Goal: Communication & Community: Answer question/provide support

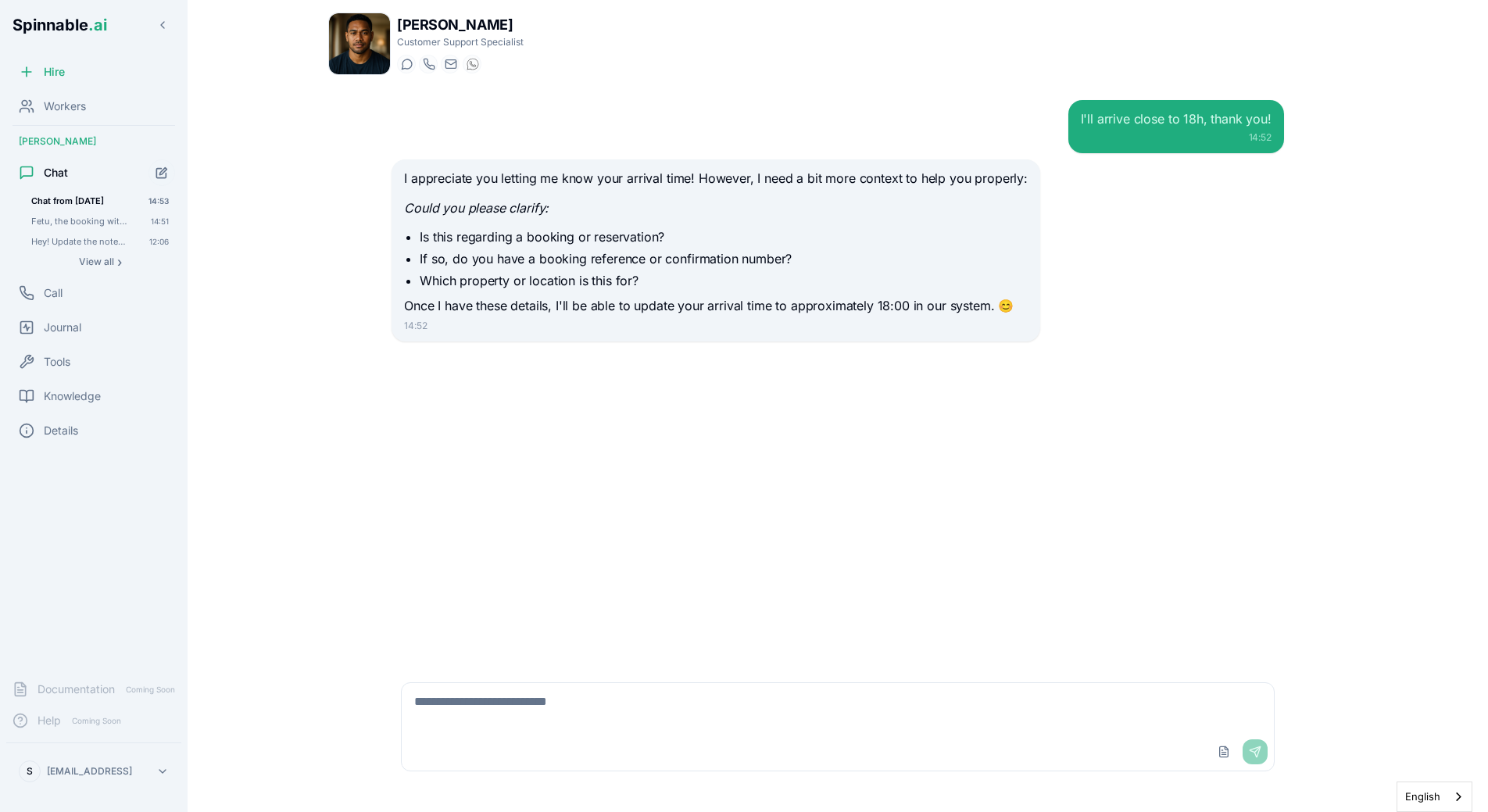
click at [470, 149] on div "I'll arrive close to 18h, thank you! 14:52" at bounding box center [838, 126] width 893 height 53
click at [449, 116] on div "I'll arrive close to 18h, thank you! 14:52" at bounding box center [838, 126] width 893 height 53
click at [368, 233] on div "I'll arrive close to 18h, thank you! 14:52 I appreciate you letting me know you…" at bounding box center [837, 375] width 1019 height 576
click at [65, 217] on span "Fetu, the booking with number 70647552 has a different guest handling communica…" at bounding box center [79, 221] width 98 height 11
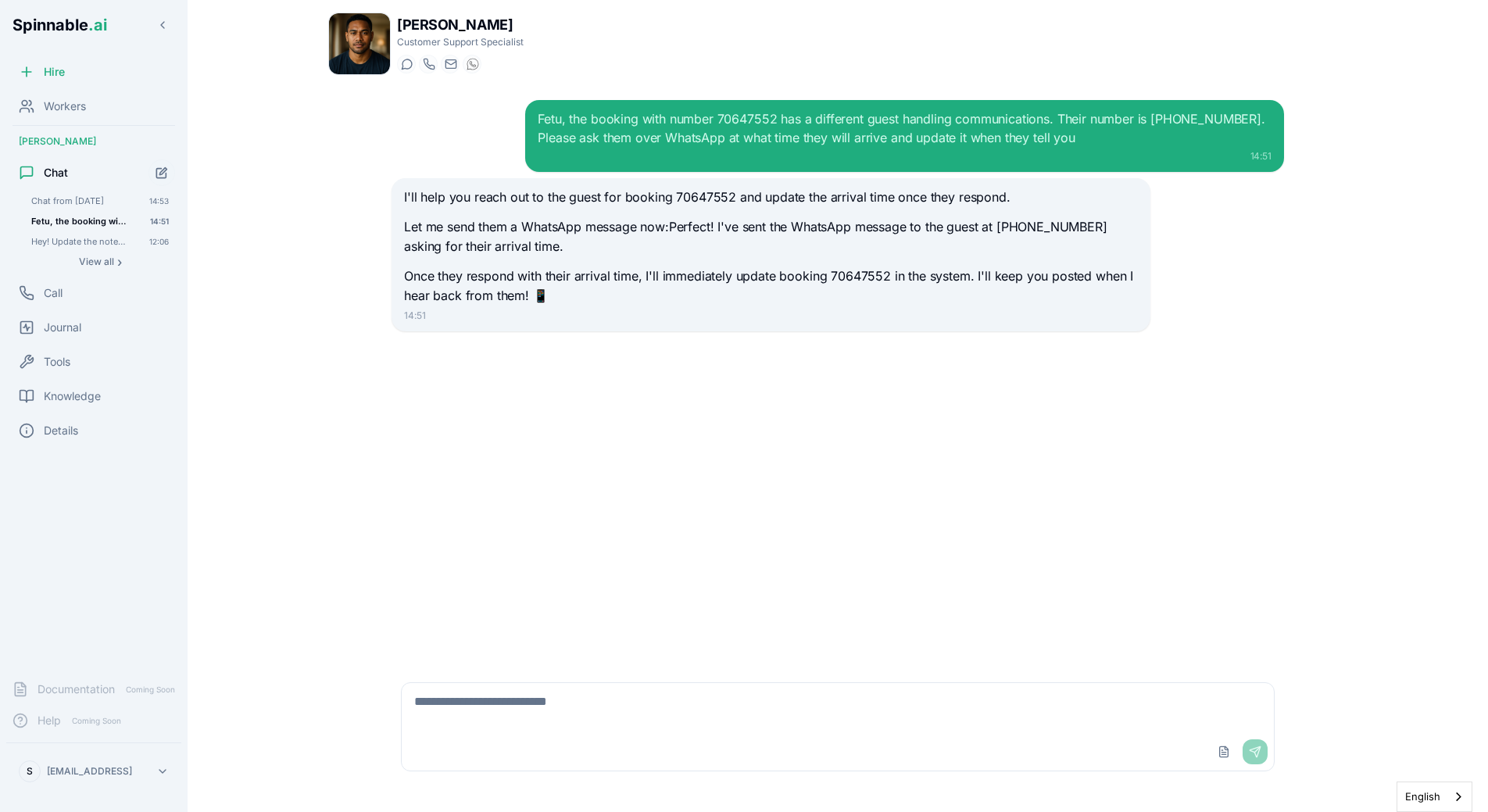
click at [458, 243] on p "Let me send them a WhatsApp message now:Perfect! I've sent the WhatsApp message…" at bounding box center [770, 236] width 733 height 40
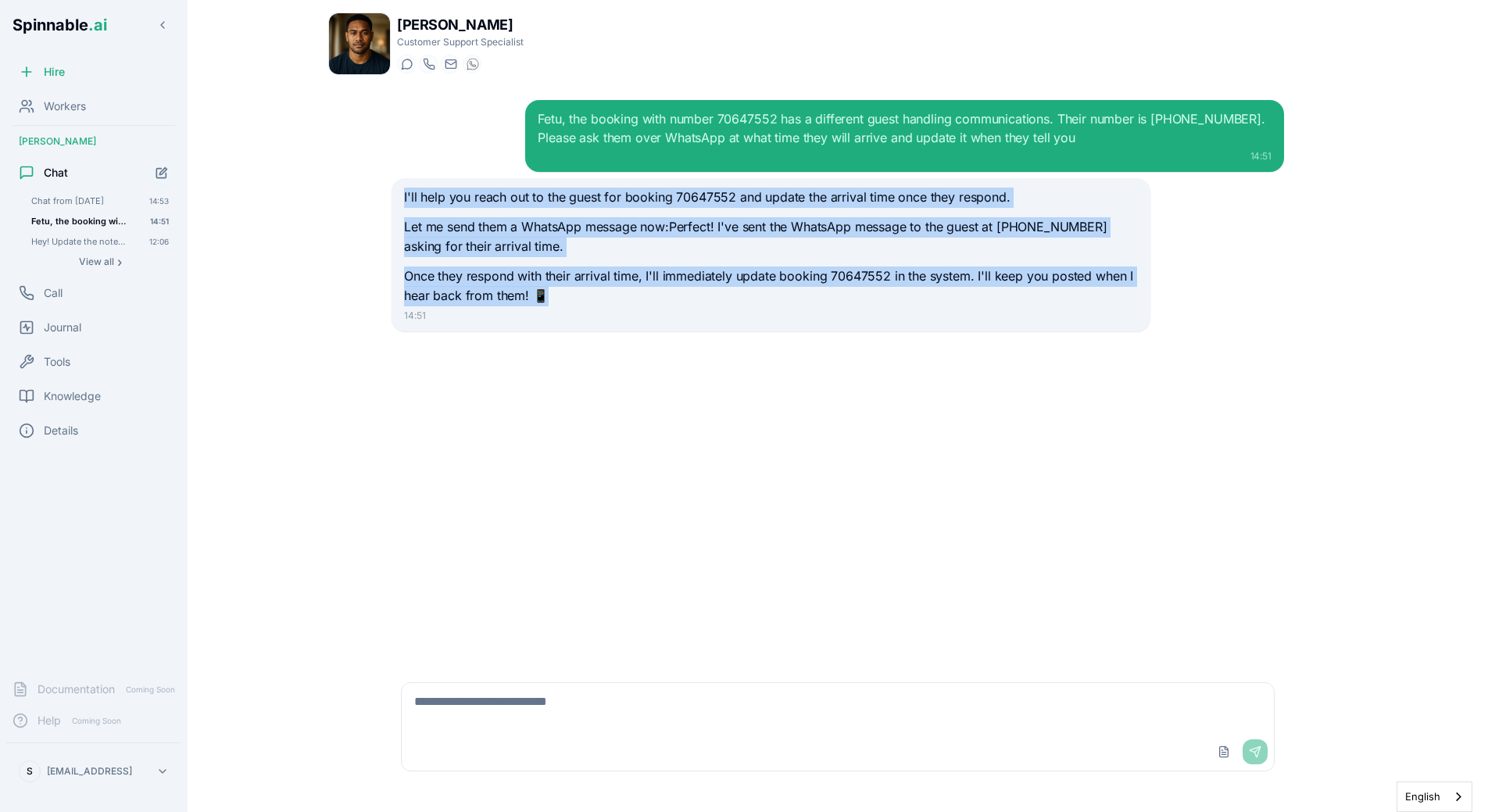
drag, startPoint x: 399, startPoint y: 194, endPoint x: 566, endPoint y: 307, distance: 201.6
click at [566, 307] on div "I'll help you reach out to the guest for booking 70647552 and update the arriva…" at bounding box center [770, 255] width 758 height 153
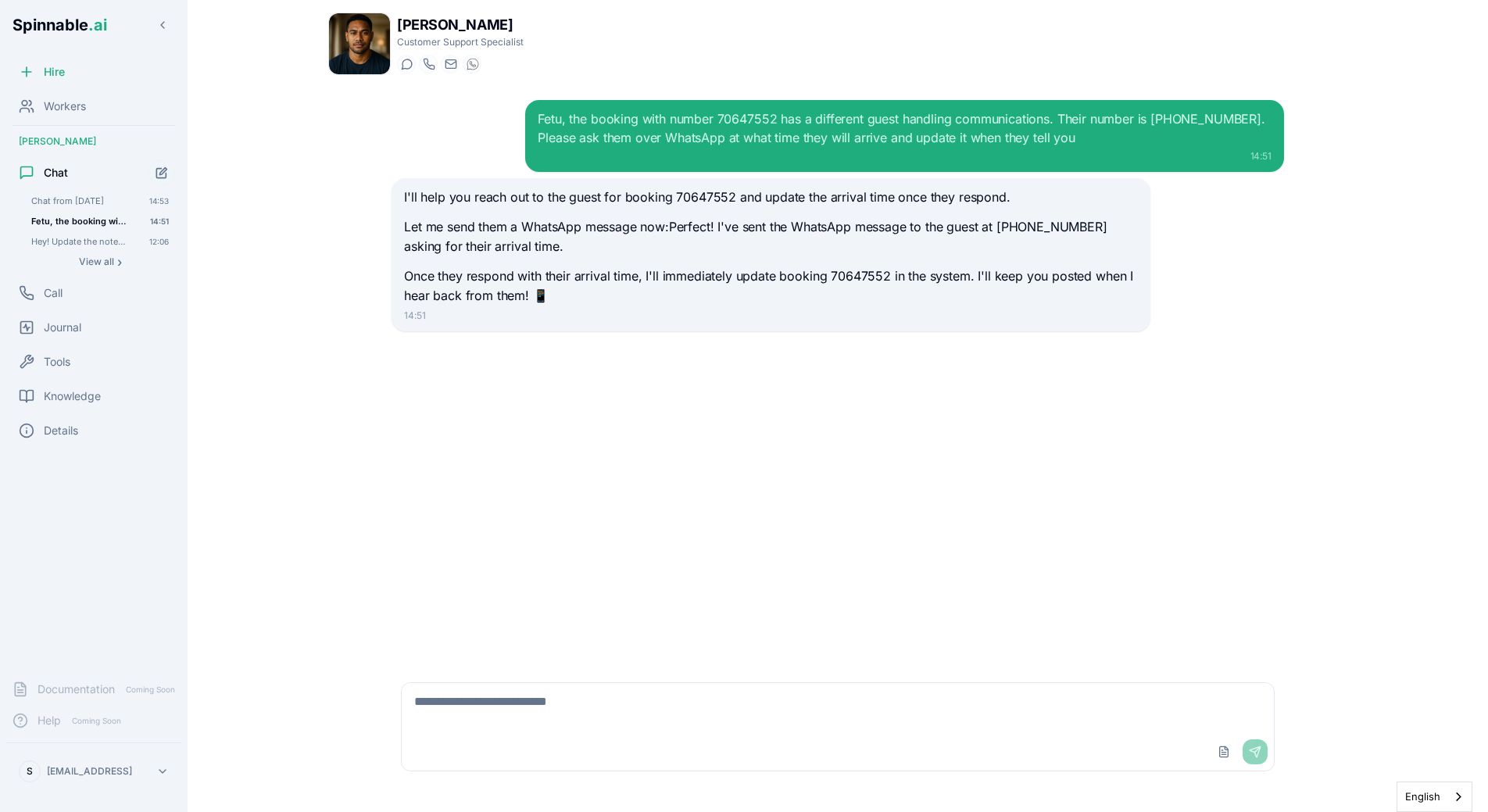
click at [566, 307] on div "I'll help you reach out to the guest for booking 70647552 and update the arriva…" at bounding box center [770, 255] width 758 height 153
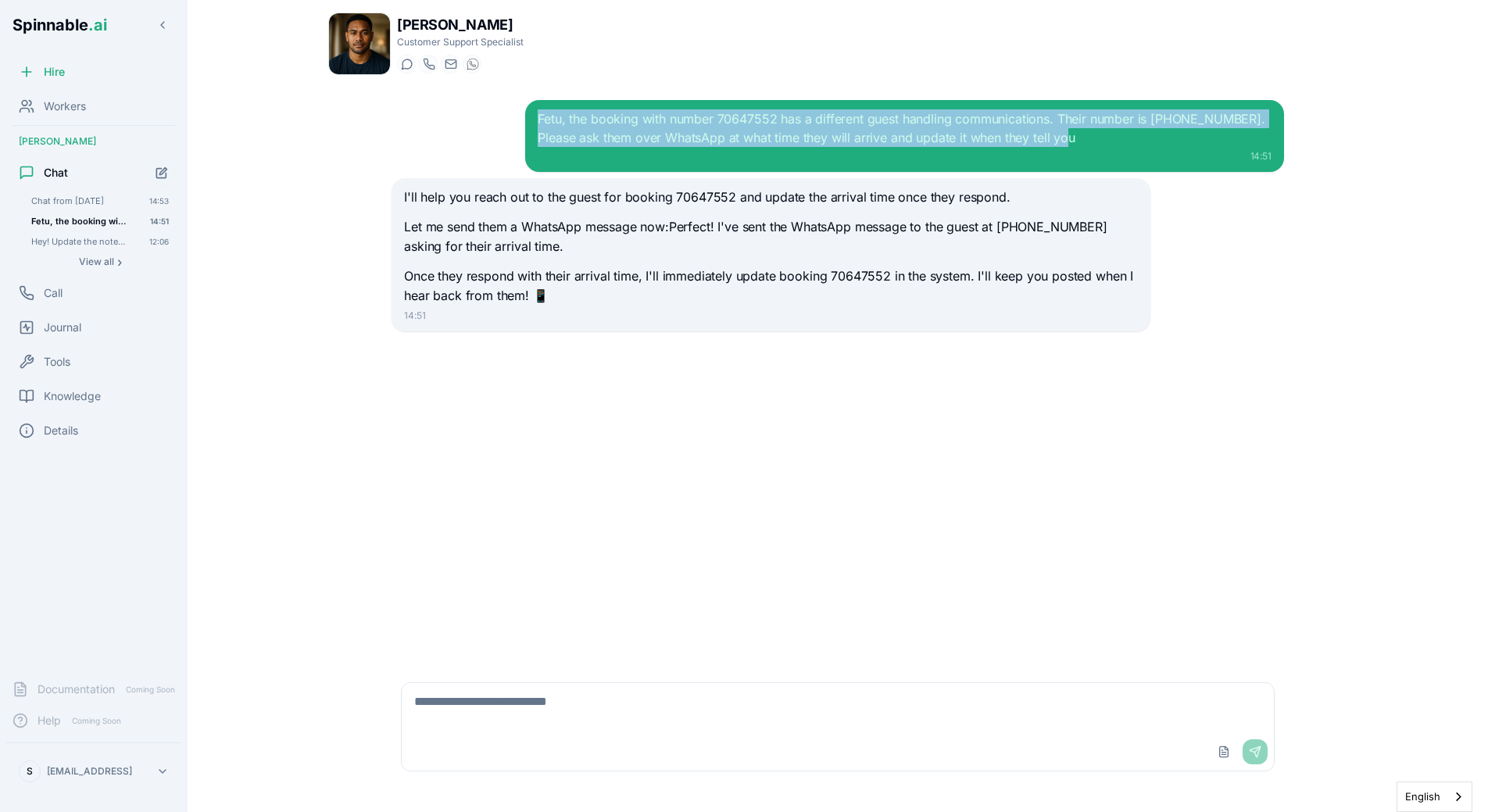
drag, startPoint x: 1088, startPoint y: 146, endPoint x: 535, endPoint y: 123, distance: 553.5
click at [535, 123] on div "Fetu, the booking with number 70647552 has a different guest handling communica…" at bounding box center [903, 136] width 758 height 72
copy div "Fetu, the booking with number 70647552 has a different guest handling communica…"
click at [161, 168] on icon "Start new chat" at bounding box center [161, 173] width 11 height 11
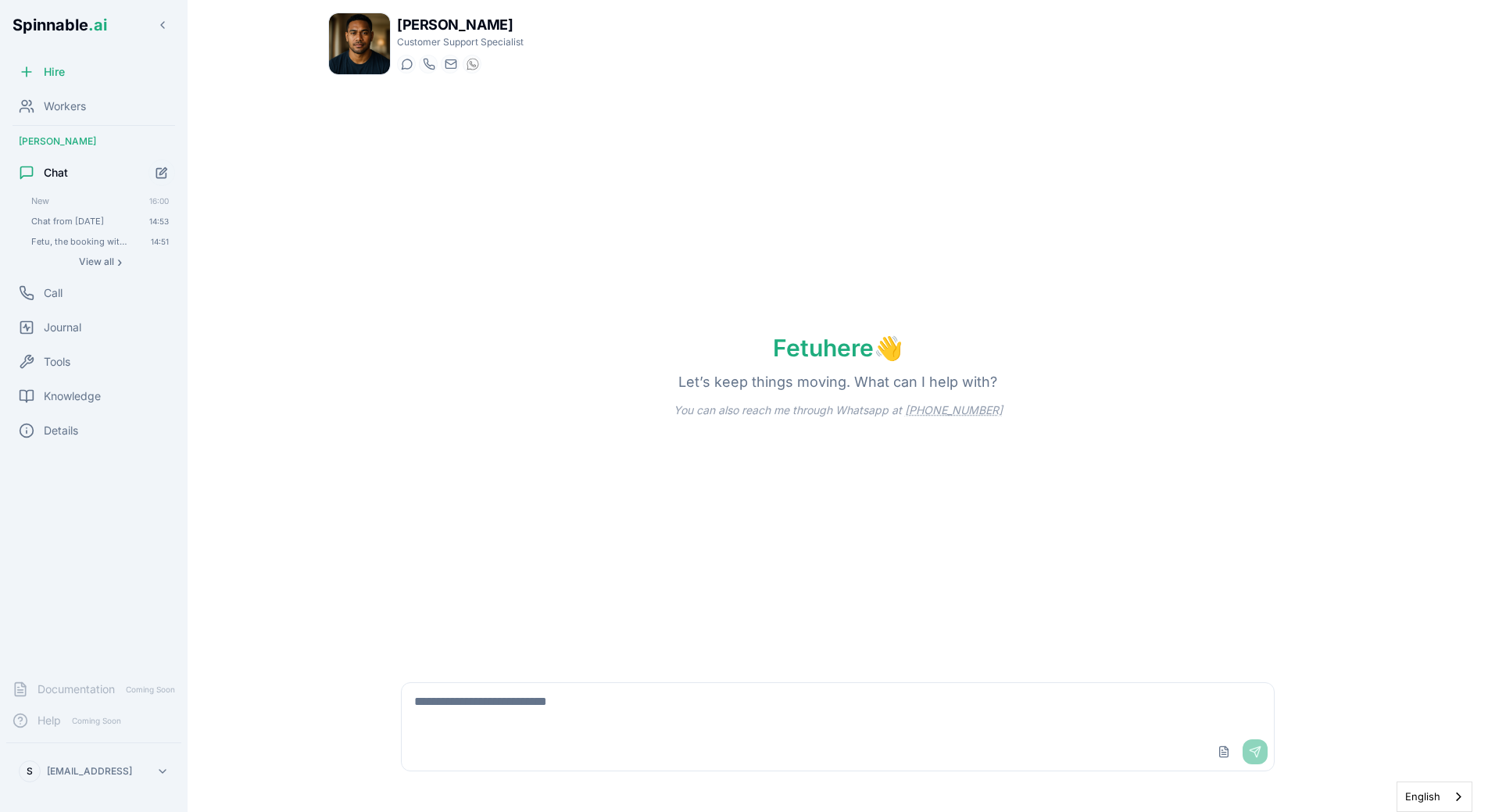
click at [694, 703] on textarea at bounding box center [837, 707] width 872 height 50
paste textarea "**********"
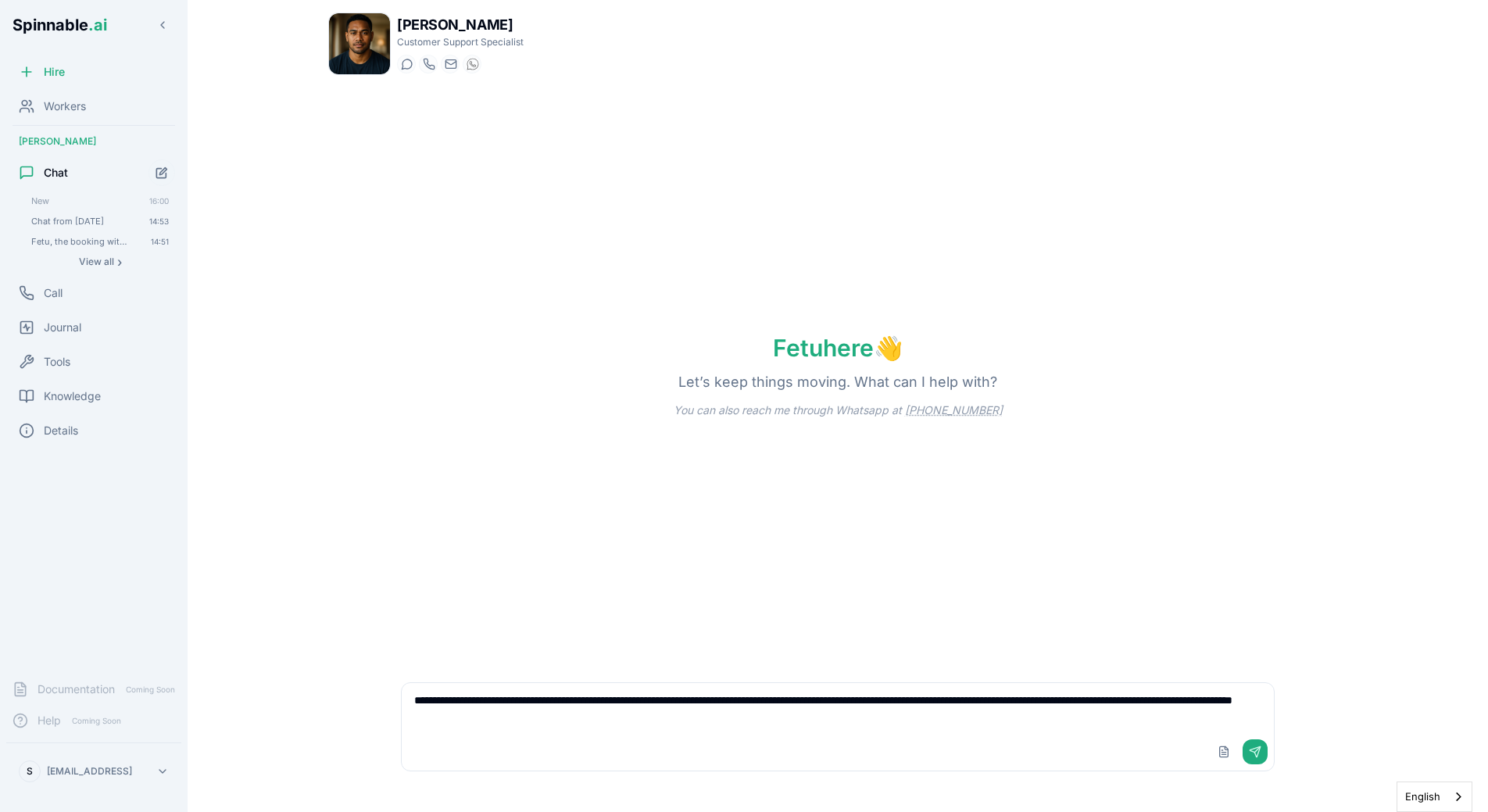
type textarea "**********"
click at [695, 575] on div "Fetu here 👋 Let’s keep things moving. What can I help with? You can also reach …" at bounding box center [837, 375] width 1019 height 576
click at [706, 712] on textarea "**********" at bounding box center [837, 707] width 872 height 50
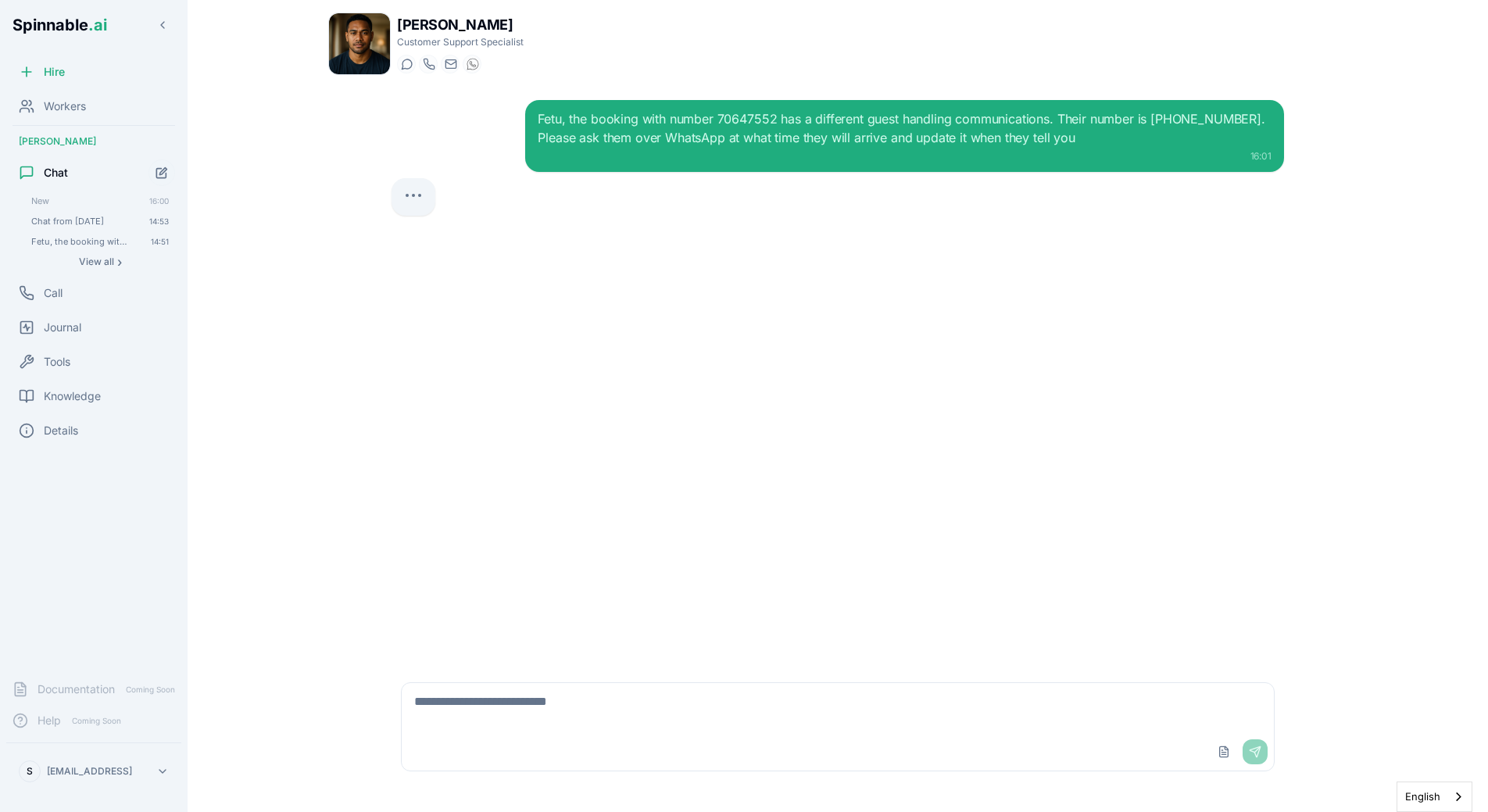
click at [638, 255] on div "Fetu, the booking with number 70647552 has a different guest handling communica…" at bounding box center [838, 375] width 917 height 576
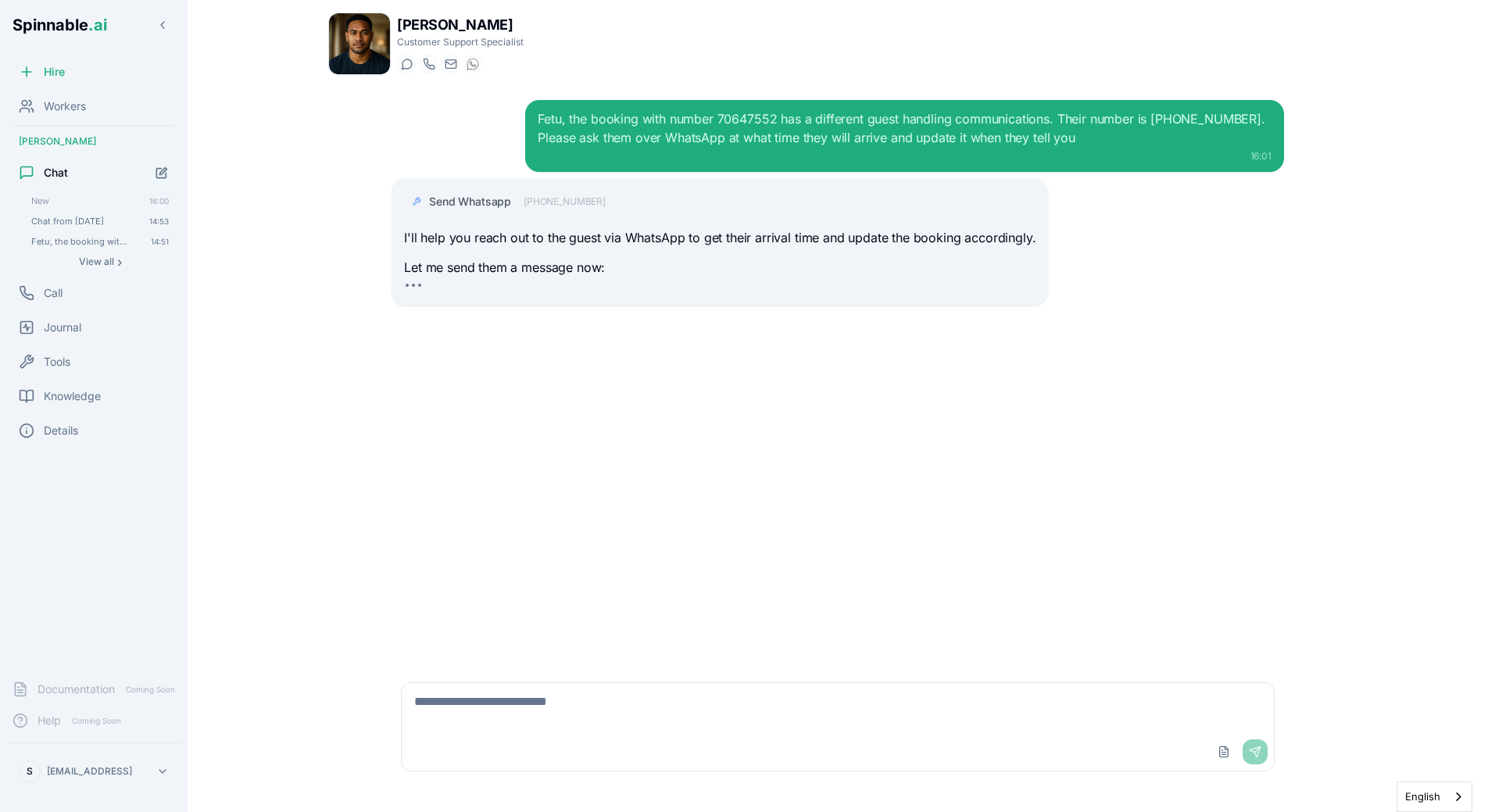
click at [751, 116] on div "Fetu, the booking with number 70647552 has a different guest handling communica…" at bounding box center [904, 128] width 733 height 38
click at [751, 121] on div "Fetu, the booking with number 70647552 has a different guest handling communica…" at bounding box center [904, 128] width 733 height 38
click at [740, 123] on div "Fetu, the booking with number 70647552 has a different guest handling communica…" at bounding box center [904, 128] width 733 height 38
click at [723, 122] on div "Fetu, the booking with number 70647552 has a different guest handling communica…" at bounding box center [904, 128] width 733 height 38
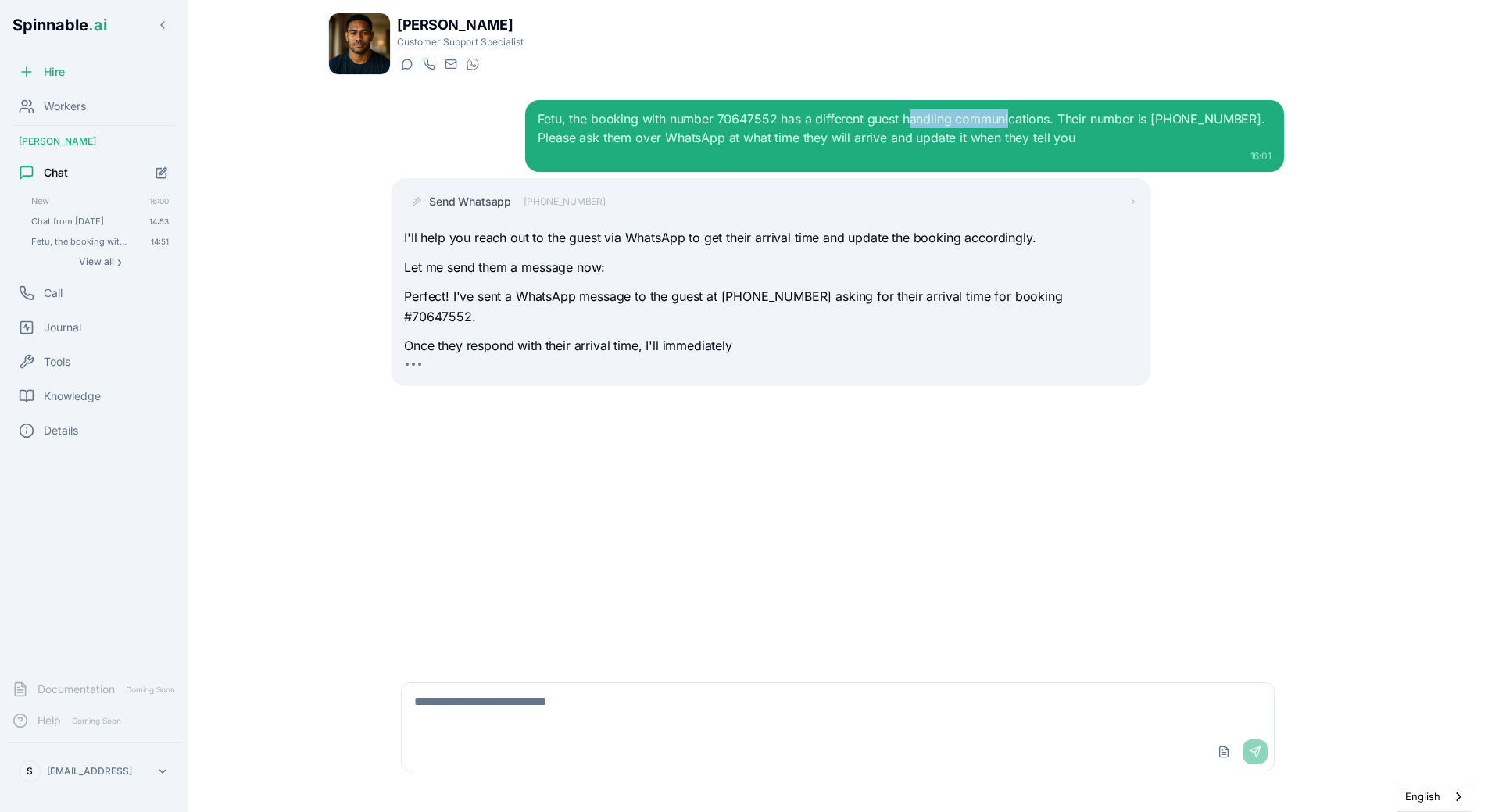
drag, startPoint x: 912, startPoint y: 120, endPoint x: 1008, endPoint y: 120, distance: 96.0
click at [1008, 120] on div "Fetu, the booking with number 70647552 has a different guest handling communica…" at bounding box center [904, 128] width 733 height 38
